Goal: Information Seeking & Learning: Learn about a topic

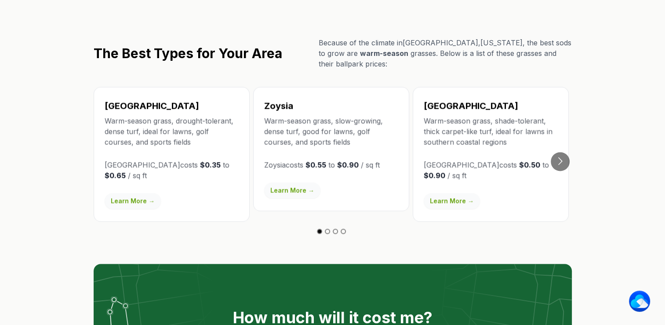
scroll to position [1506, 0]
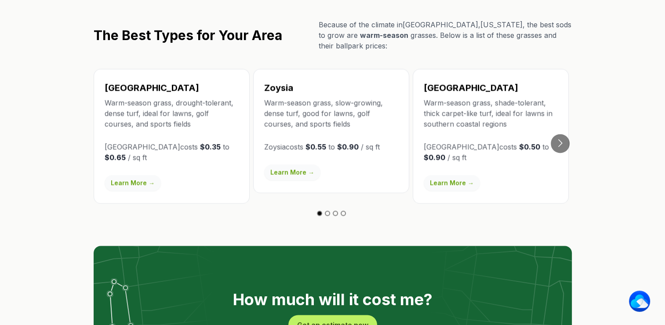
click at [124, 175] on link "Learn More →" at bounding box center [133, 183] width 56 height 16
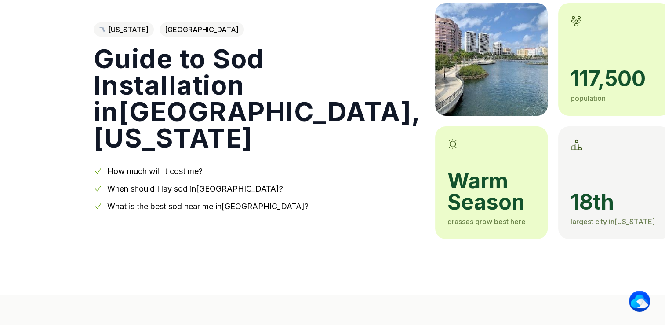
scroll to position [57, 0]
